Goal: Navigation & Orientation: Find specific page/section

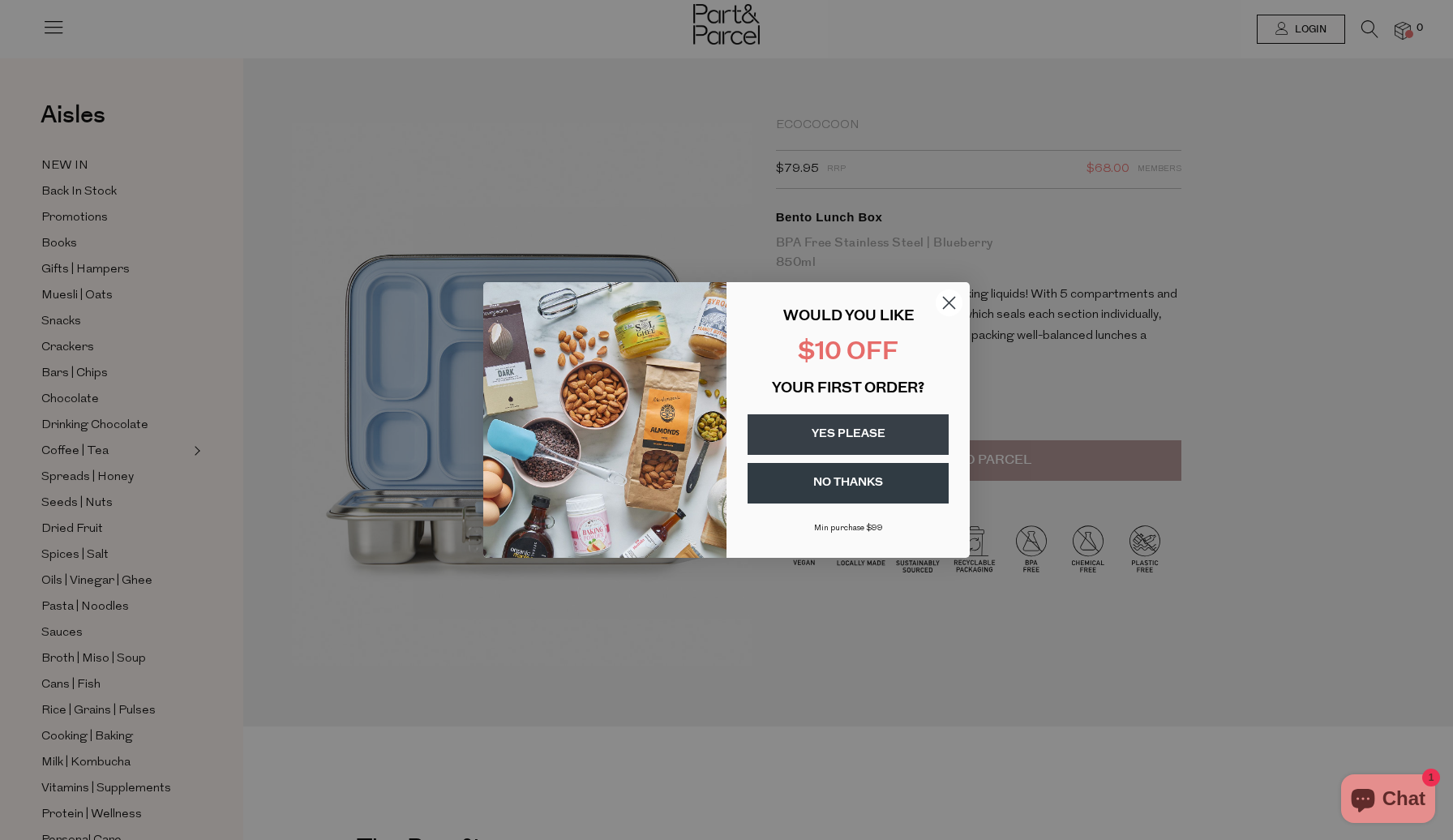
click at [947, 303] on circle "Close dialog" at bounding box center [949, 303] width 27 height 27
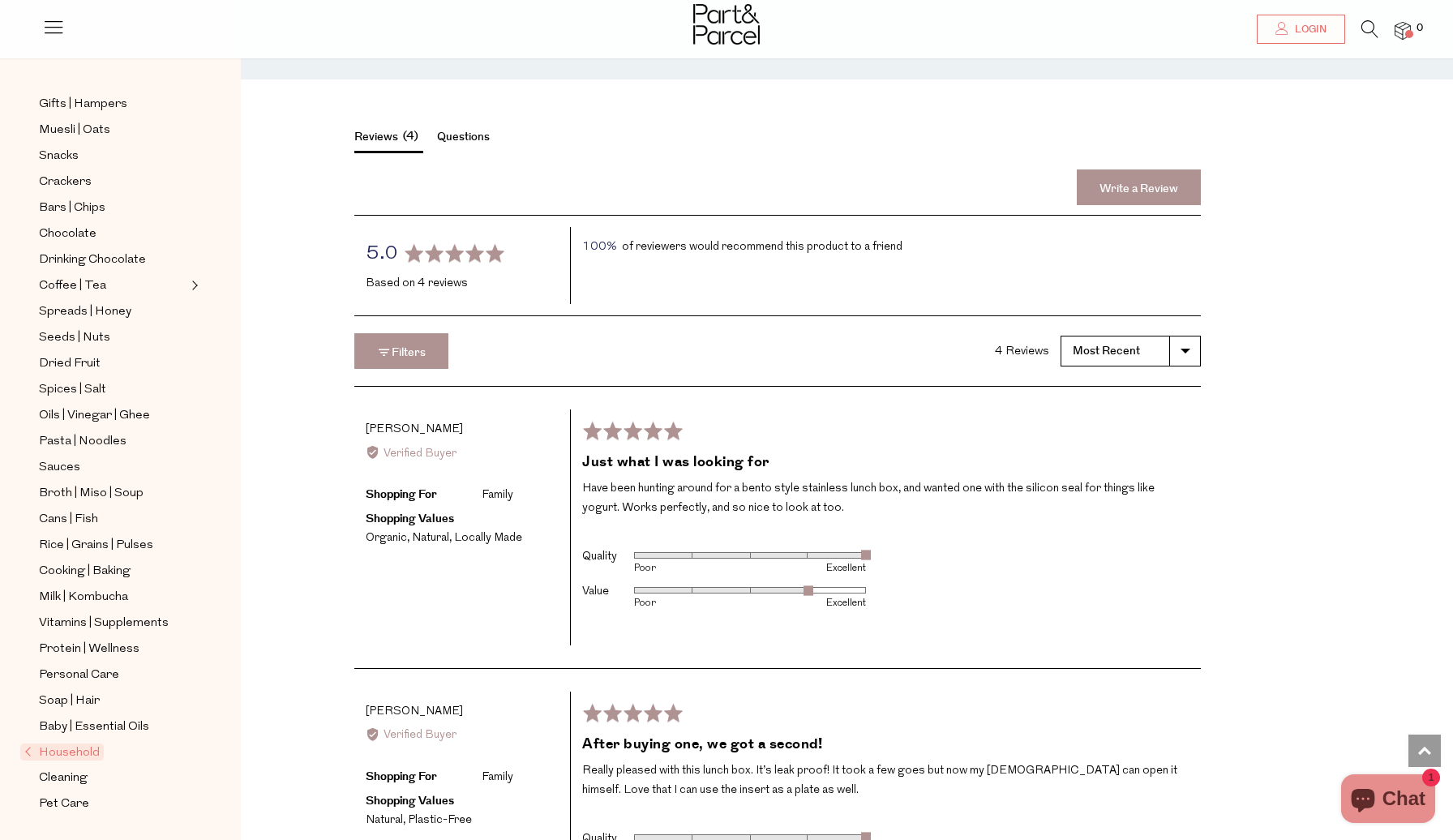
scroll to position [165, 0]
click at [82, 755] on span "Household" at bounding box center [61, 751] width 84 height 17
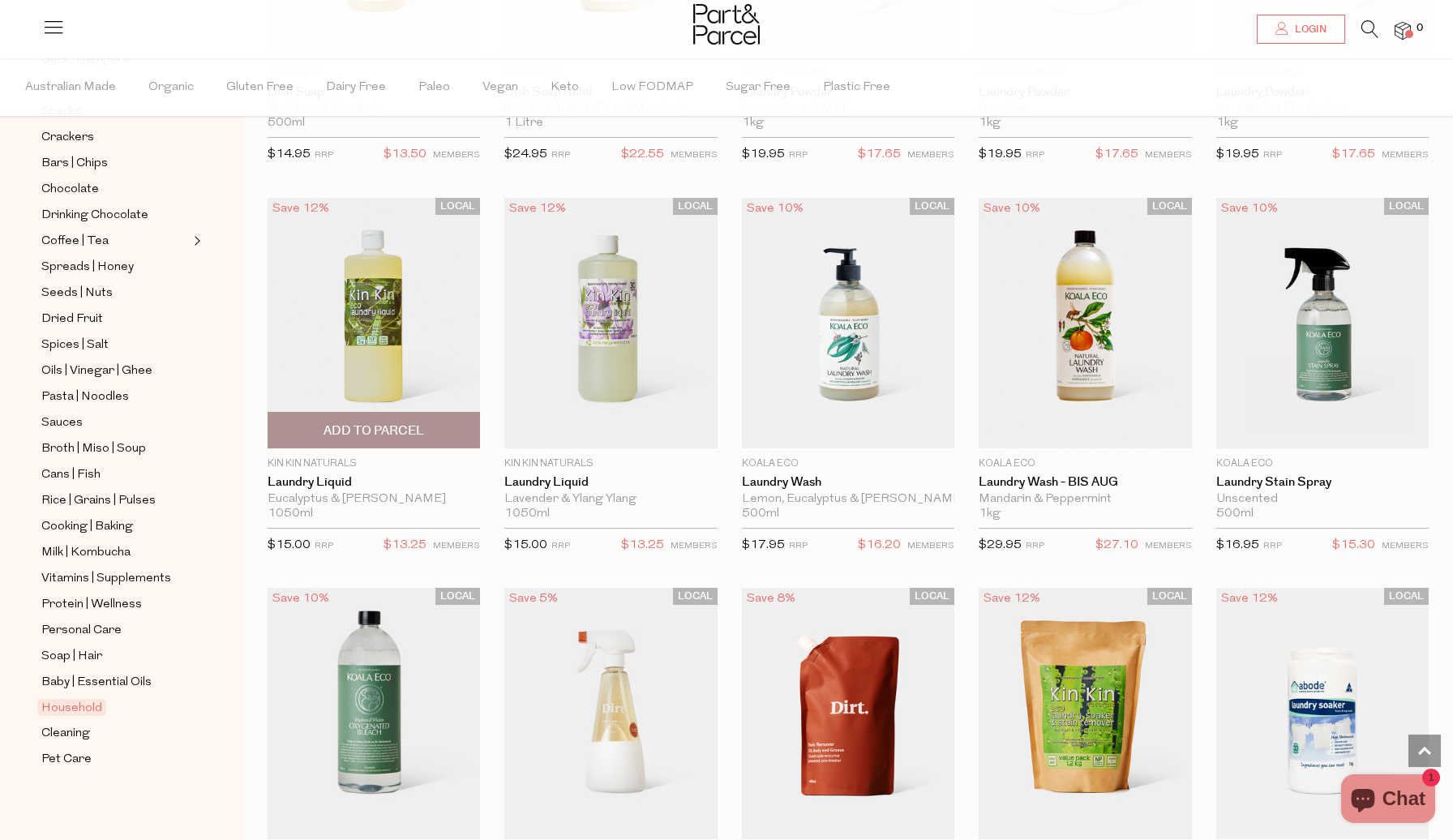
scroll to position [3163, 0]
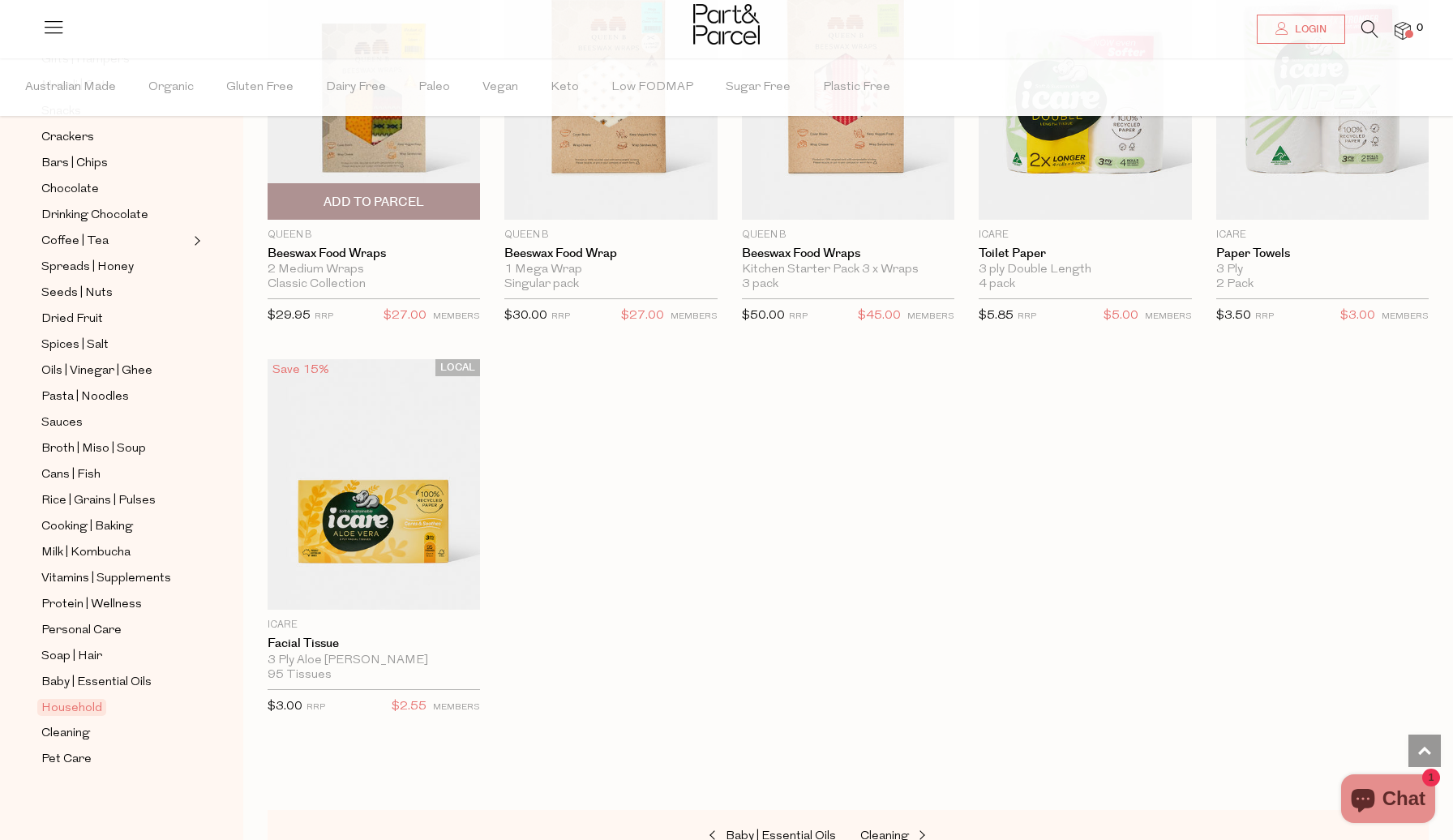
scroll to position [6116, 0]
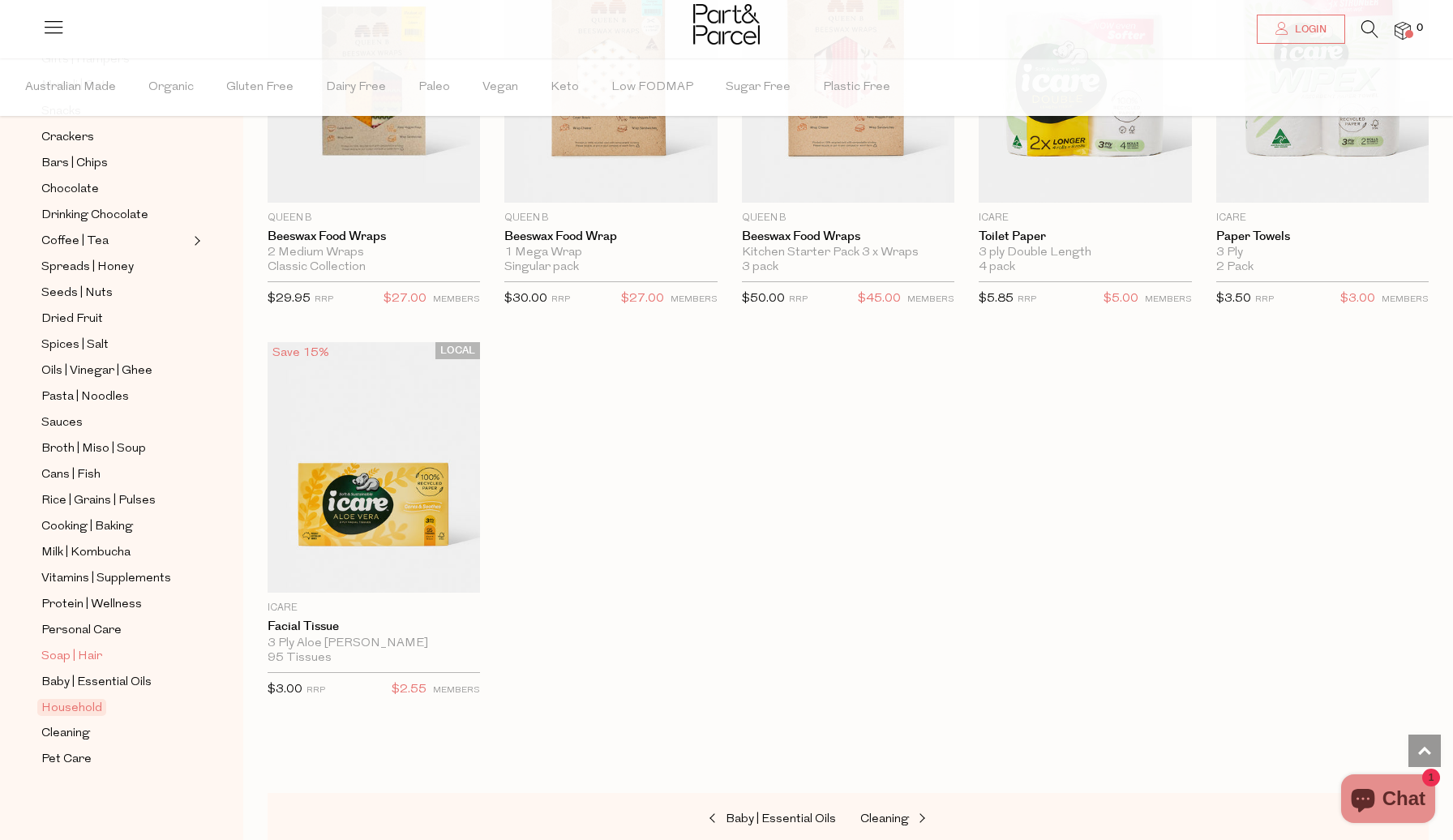
click at [70, 655] on span "Soap | Hair" at bounding box center [71, 656] width 61 height 19
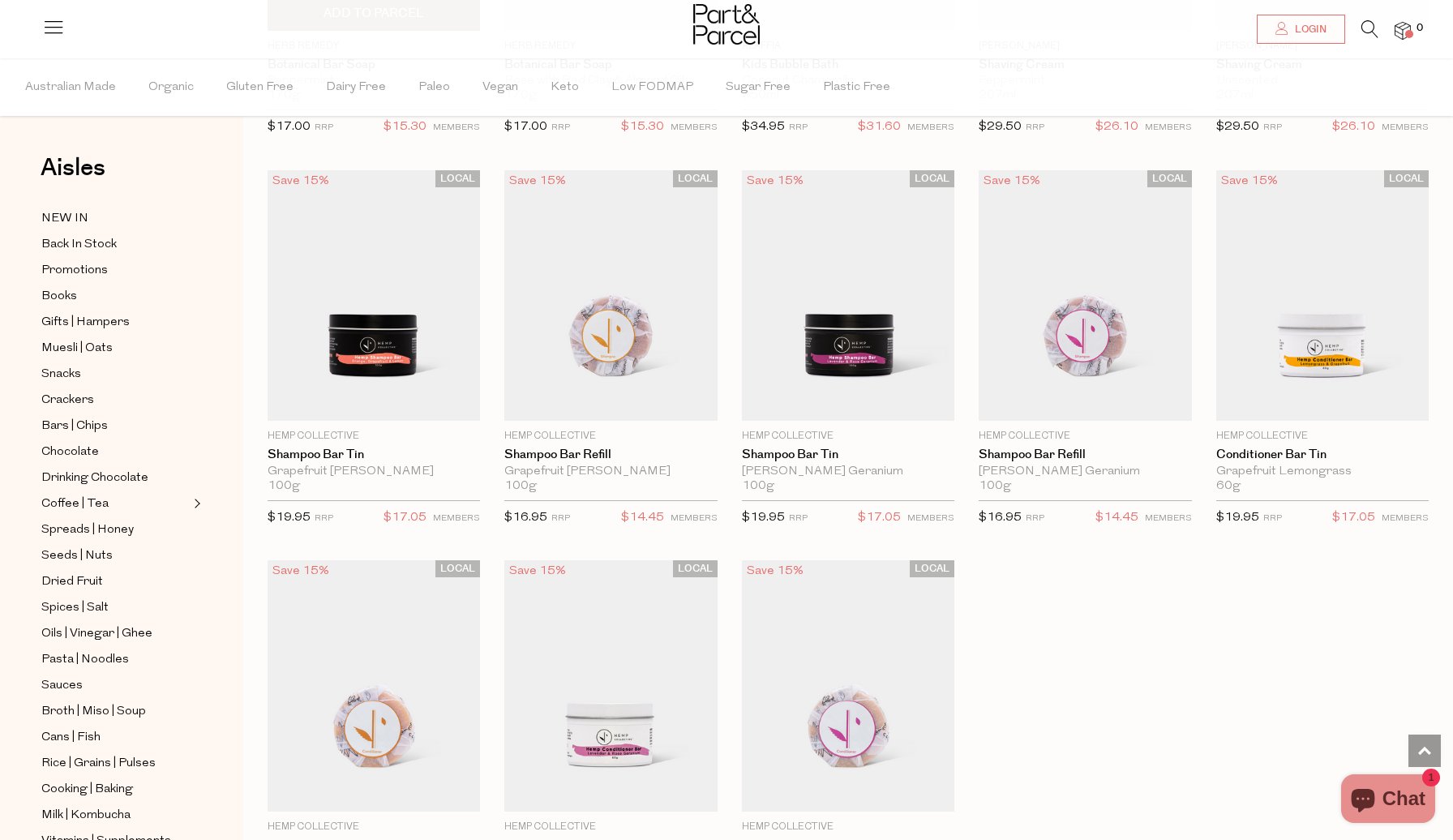
scroll to position [3171, 0]
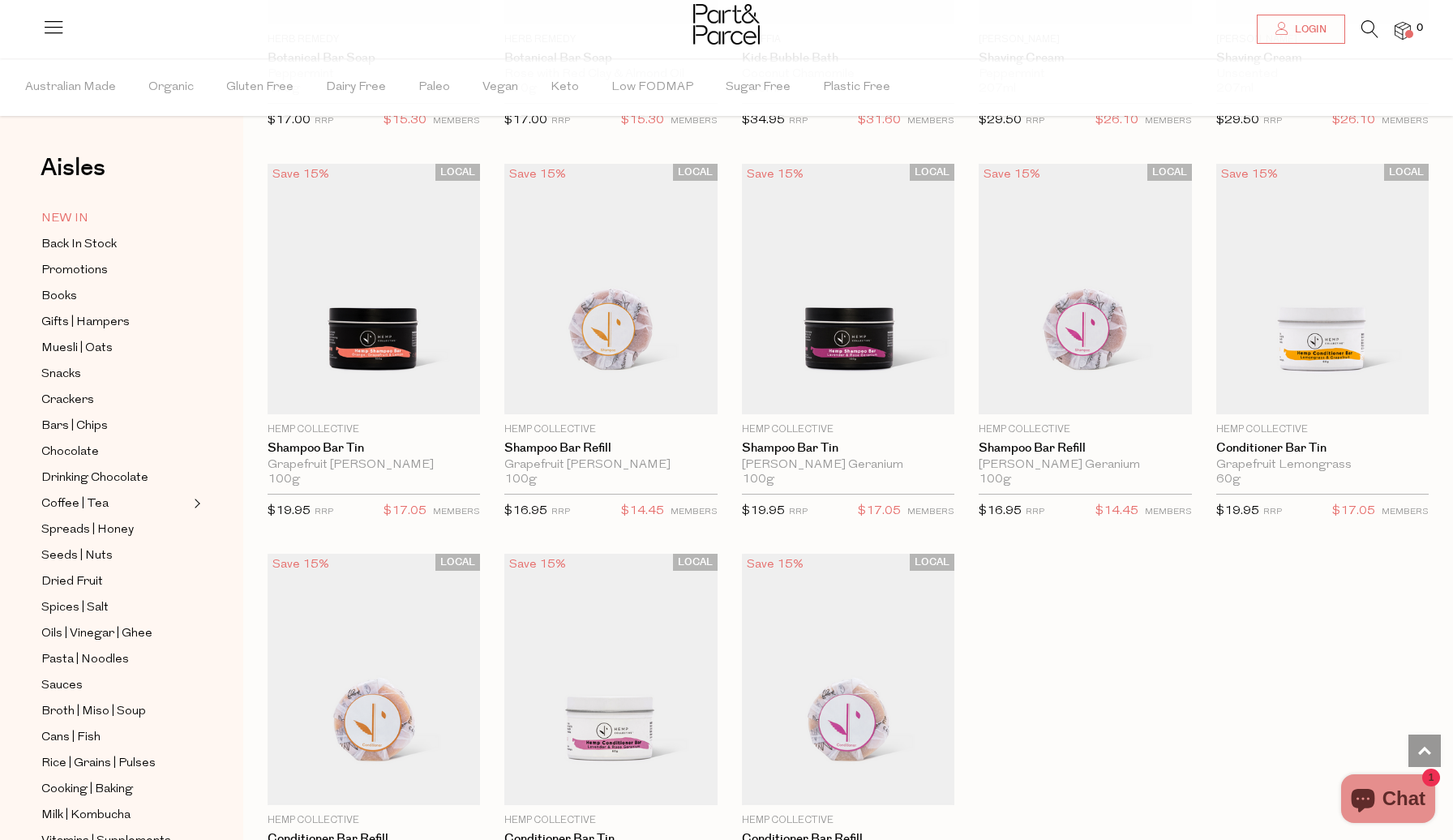
click at [71, 218] on span "NEW IN" at bounding box center [65, 218] width 47 height 19
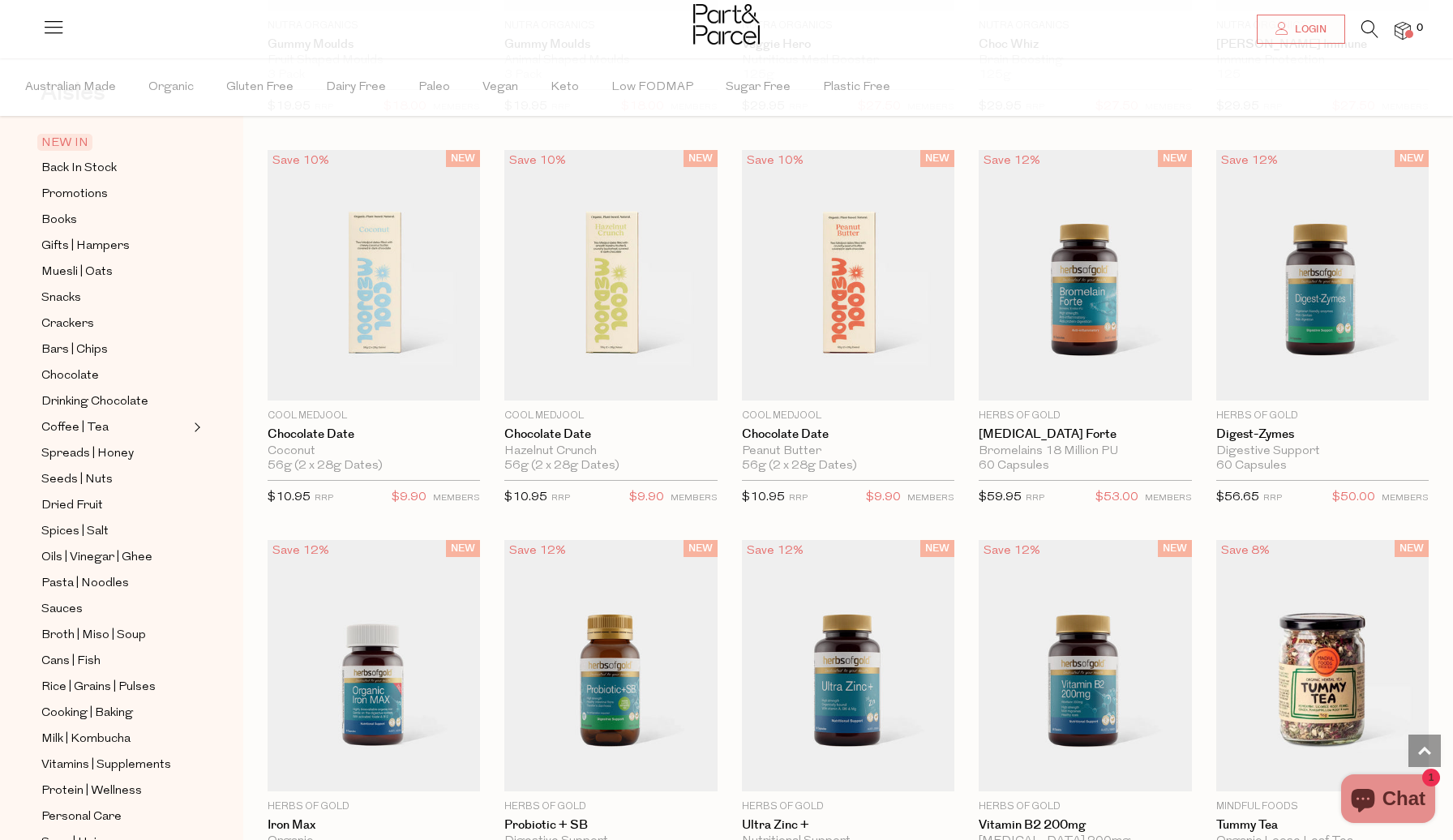
scroll to position [426, 0]
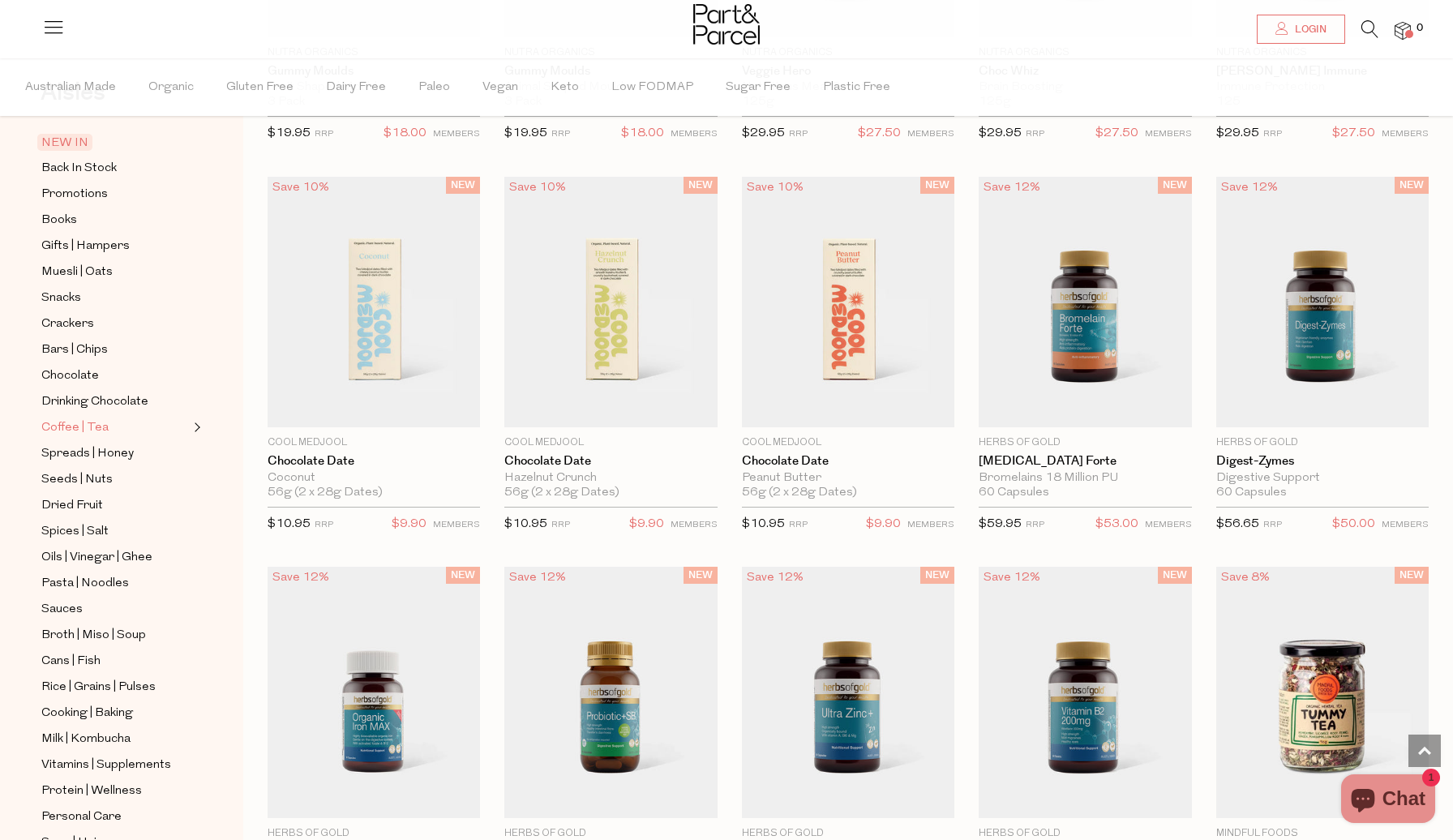
click at [85, 429] on span "Coffee | Tea" at bounding box center [75, 427] width 67 height 19
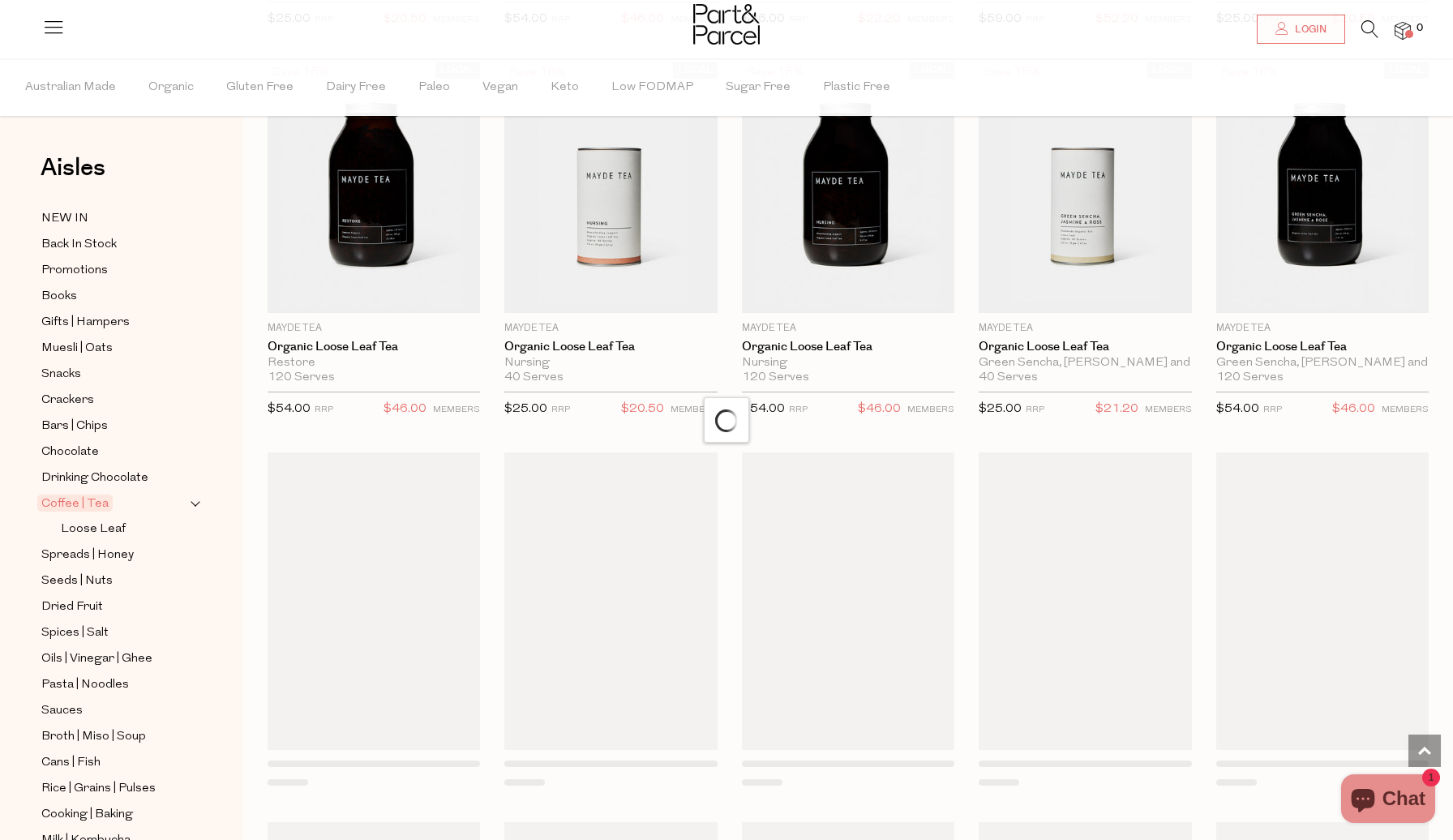
scroll to position [3774, 0]
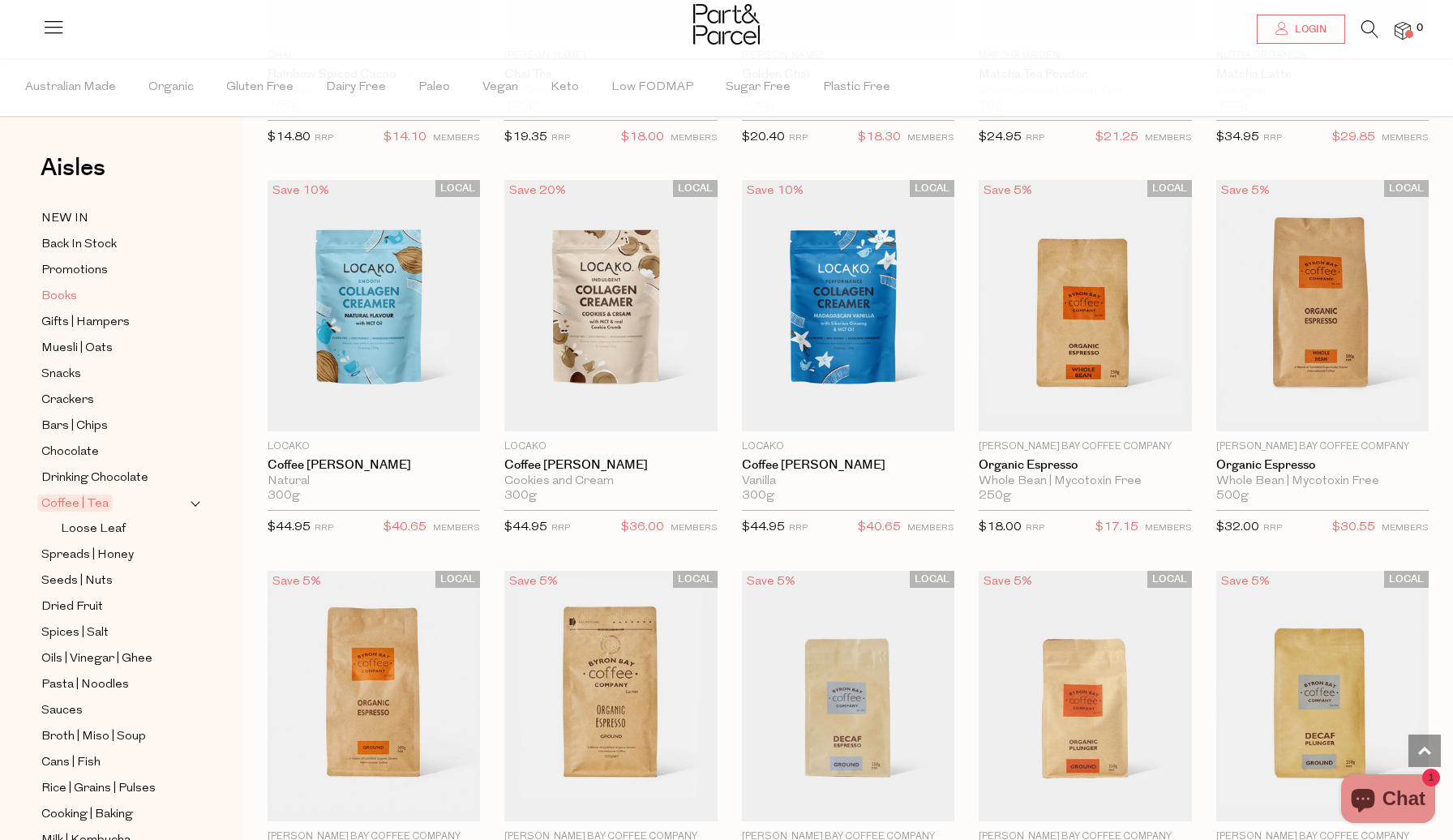
click at [54, 289] on span "Books" at bounding box center [59, 296] width 36 height 19
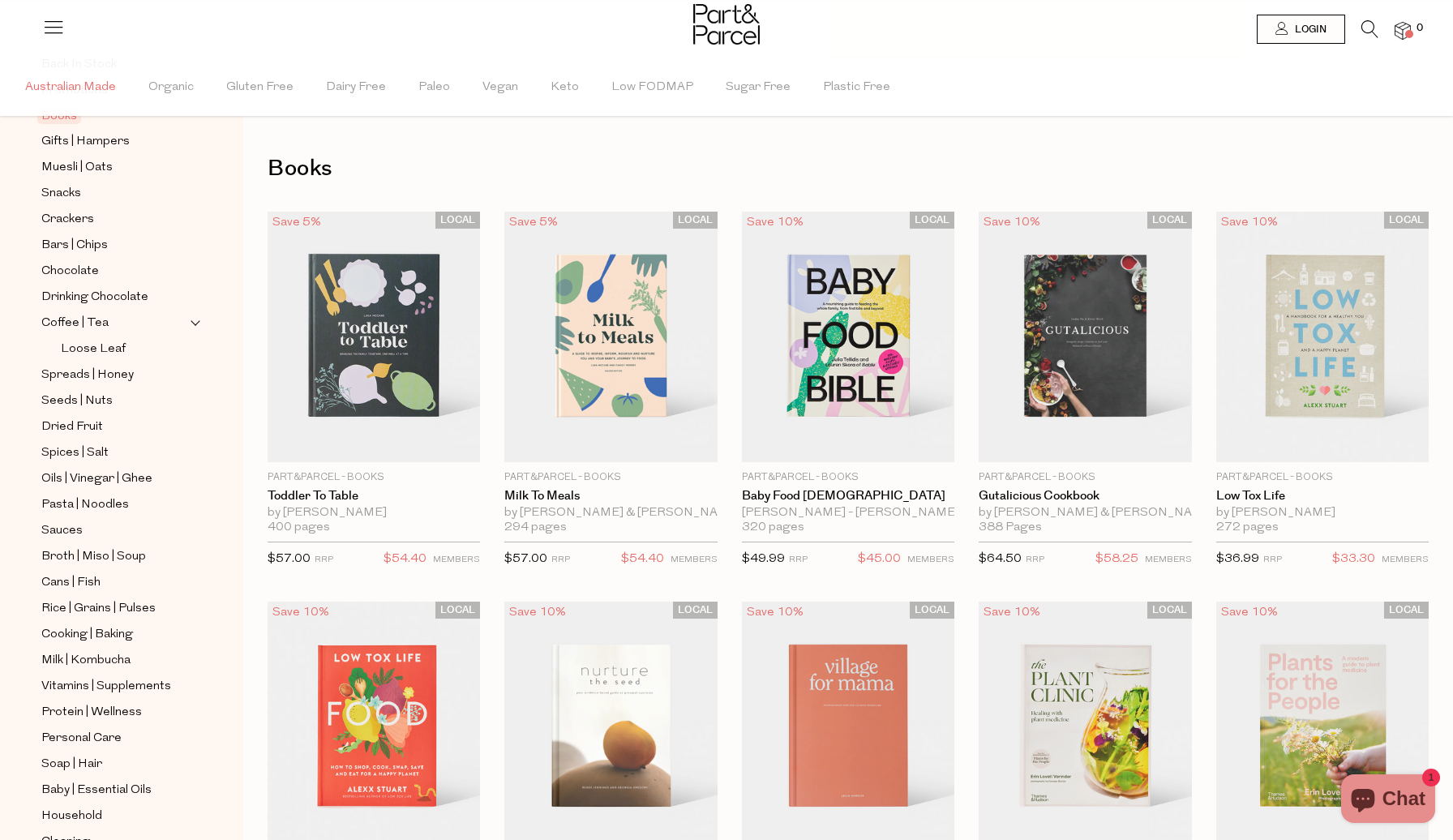
click at [74, 93] on span "Australian Made" at bounding box center [70, 87] width 91 height 56
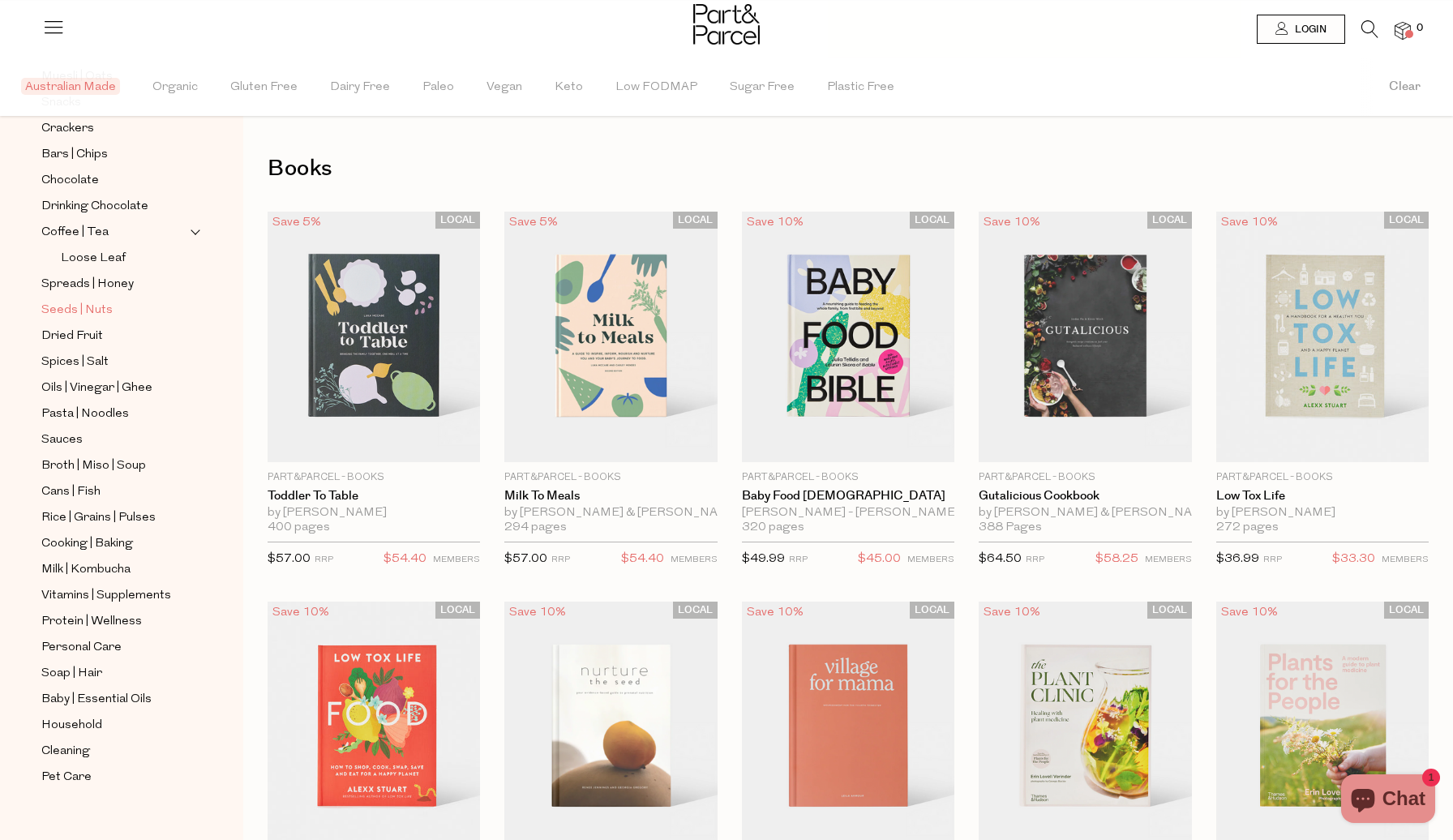
scroll to position [271, 0]
